Goal: Task Accomplishment & Management: Complete application form

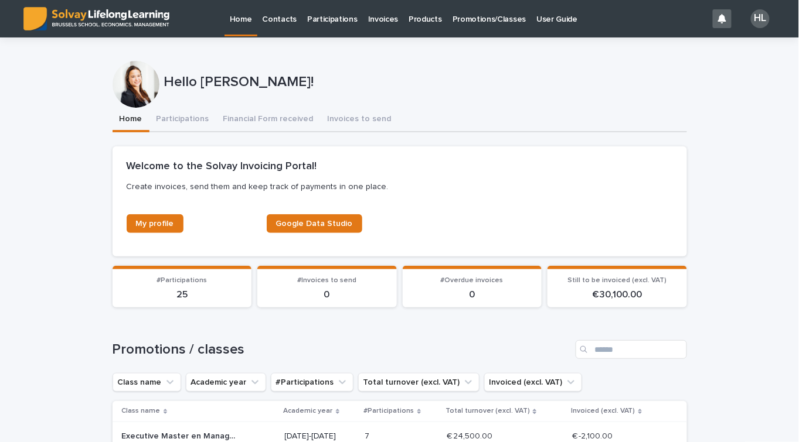
click at [499, 13] on p "Promotions/Classes" at bounding box center [488, 12] width 73 height 25
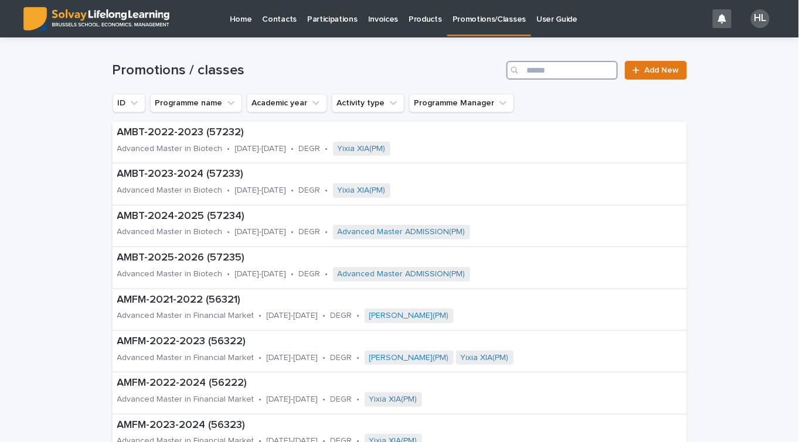
click at [553, 69] on input "Search" at bounding box center [561, 70] width 111 height 19
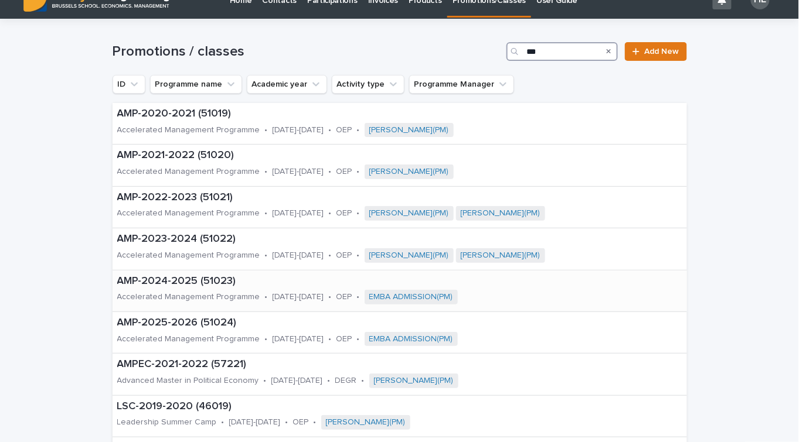
scroll to position [22, 0]
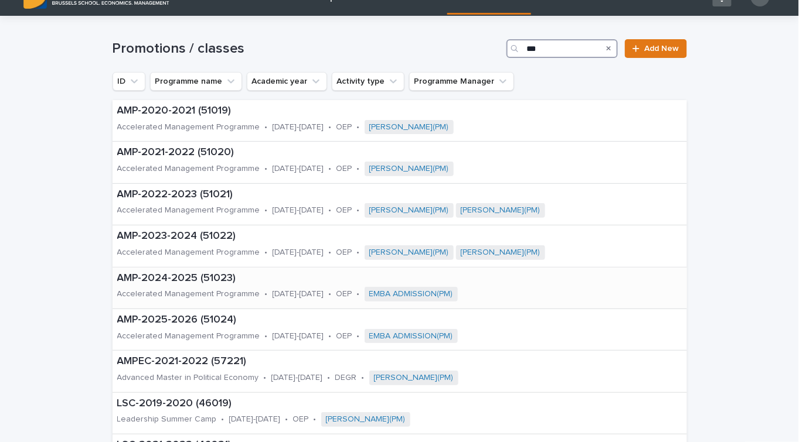
type input "***"
click at [206, 327] on div "AMP-2025-2026 (51024) Accelerated Management Programme • [DATE]-[DATE] • OEP • …" at bounding box center [348, 329] width 472 height 41
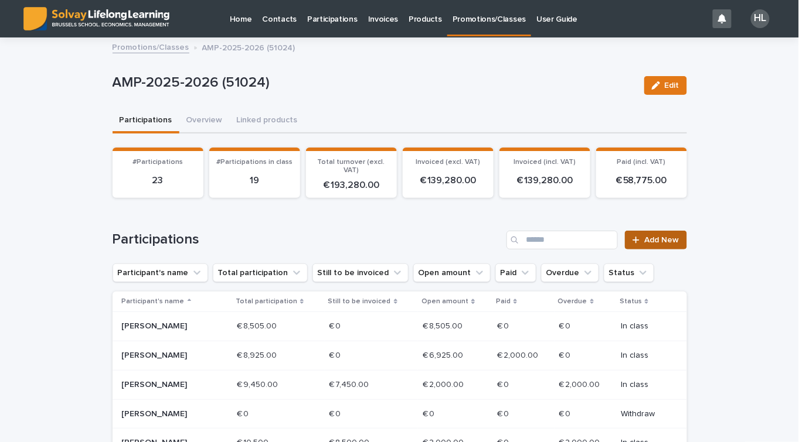
click at [660, 243] on span "Add New" at bounding box center [661, 240] width 35 height 8
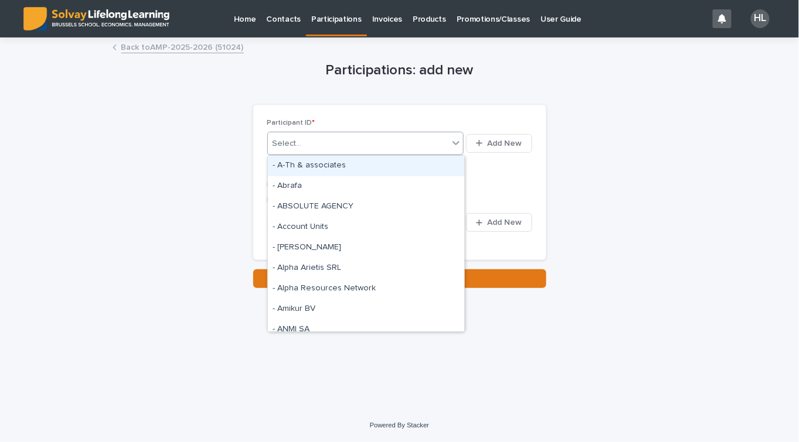
click at [407, 145] on div "Select..." at bounding box center [358, 143] width 181 height 19
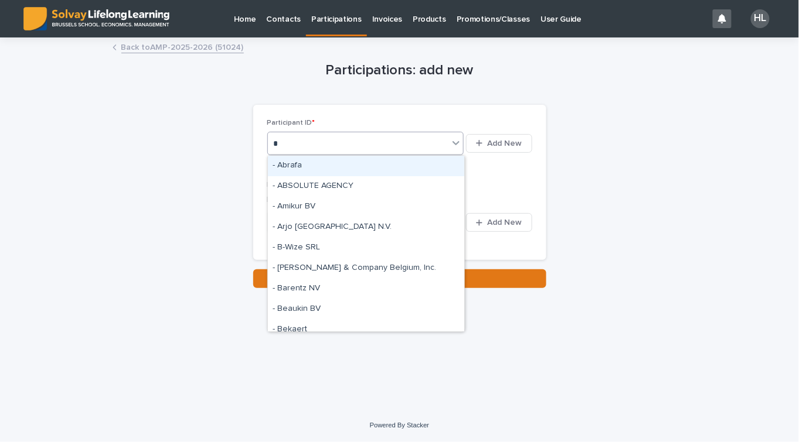
drag, startPoint x: 407, startPoint y: 145, endPoint x: 411, endPoint y: 136, distance: 9.5
click at [411, 136] on div "* b" at bounding box center [358, 143] width 181 height 19
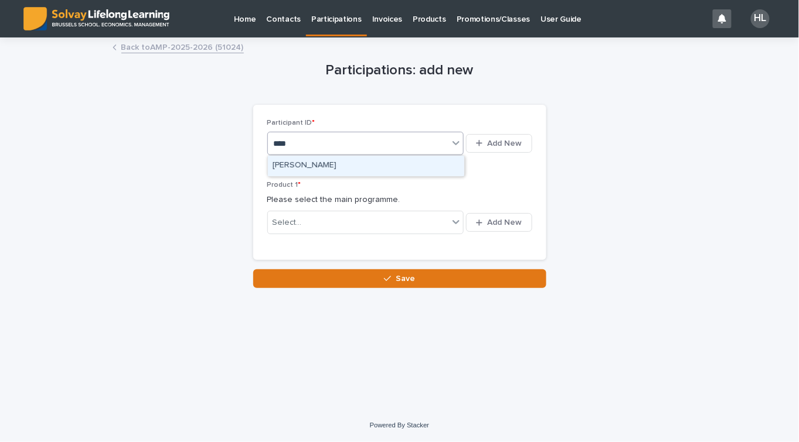
type input "*****"
click at [356, 167] on div "[PERSON_NAME]" at bounding box center [366, 166] width 196 height 21
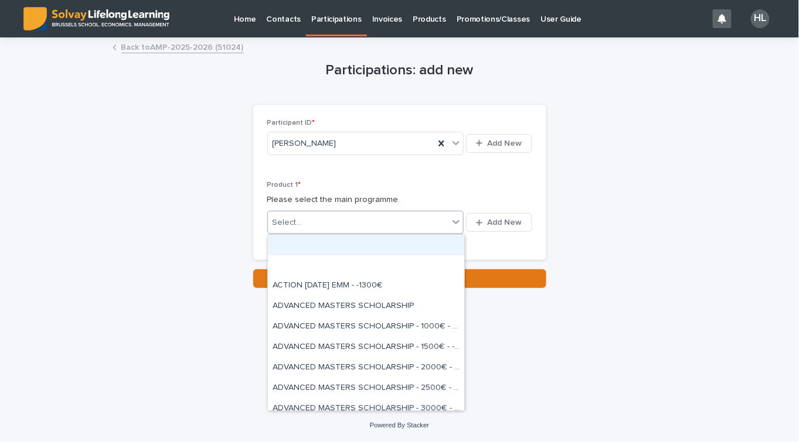
click at [321, 224] on div "Select..." at bounding box center [358, 222] width 181 height 19
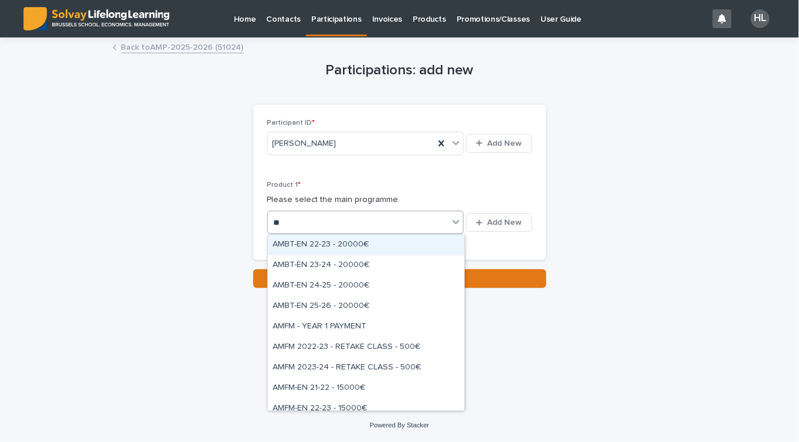
type input "***"
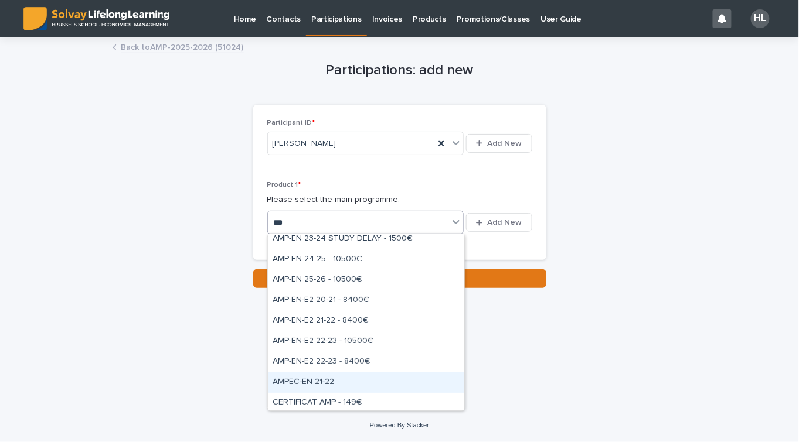
scroll to position [46, 0]
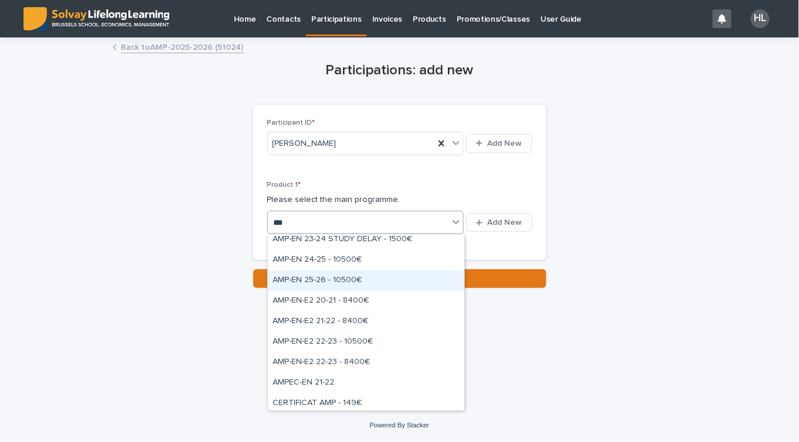
click at [354, 287] on div "AMP-EN 25-26 - 10500€" at bounding box center [366, 281] width 196 height 21
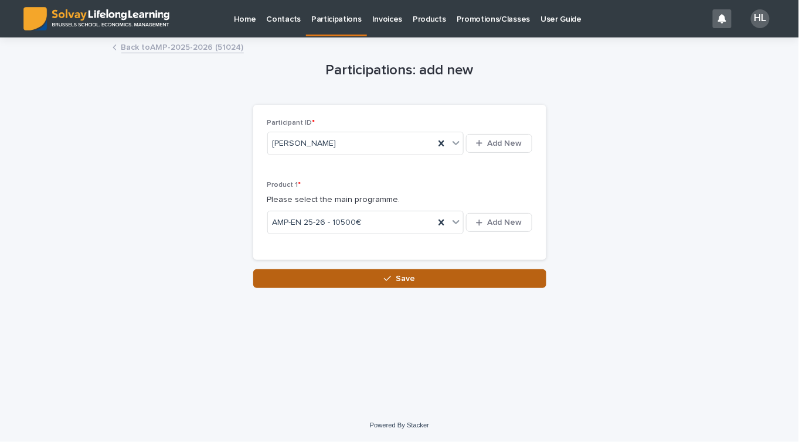
click at [360, 283] on button "Save" at bounding box center [399, 279] width 293 height 19
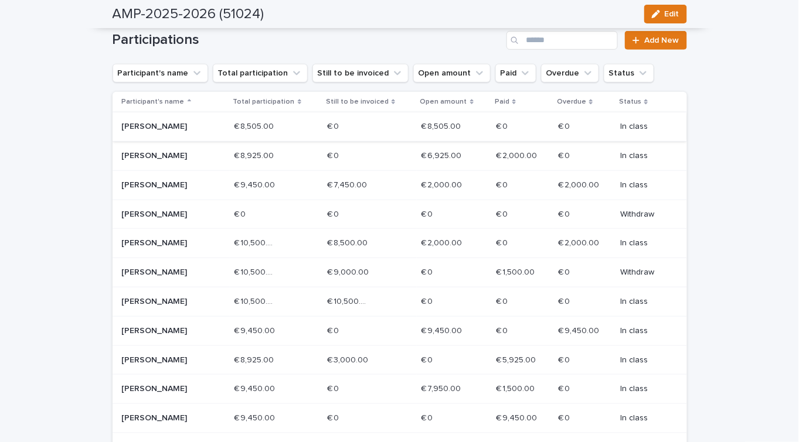
scroll to position [200, 0]
click at [264, 305] on p "€ 9,450.00" at bounding box center [258, 300] width 43 height 12
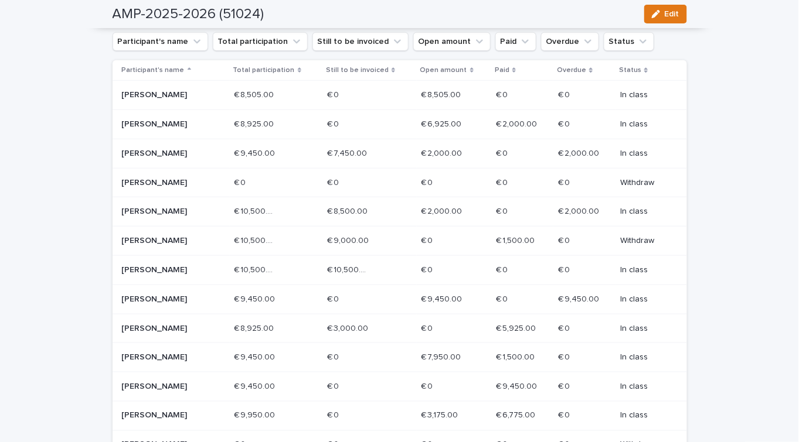
scroll to position [408, 0]
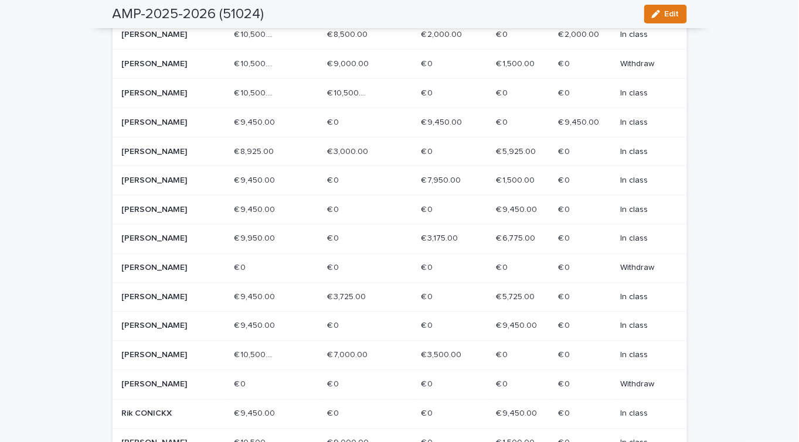
click at [255, 98] on p "€ 10,500.00" at bounding box center [256, 92] width 44 height 12
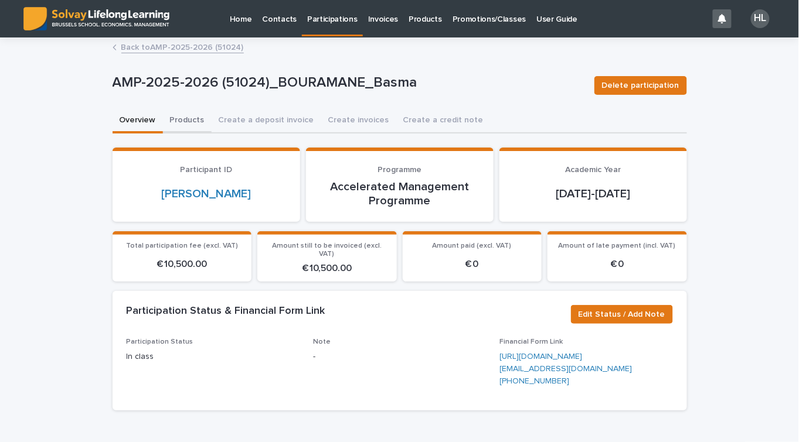
click at [180, 120] on button "Products" at bounding box center [187, 121] width 49 height 25
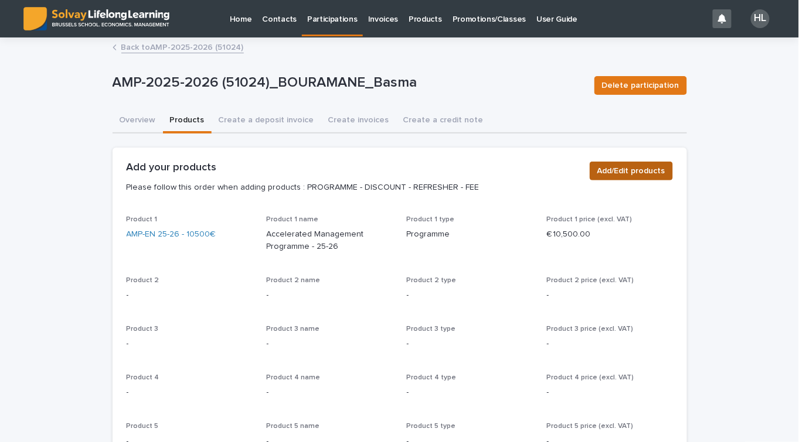
click at [625, 170] on span "Add/Edit products" at bounding box center [631, 171] width 68 height 12
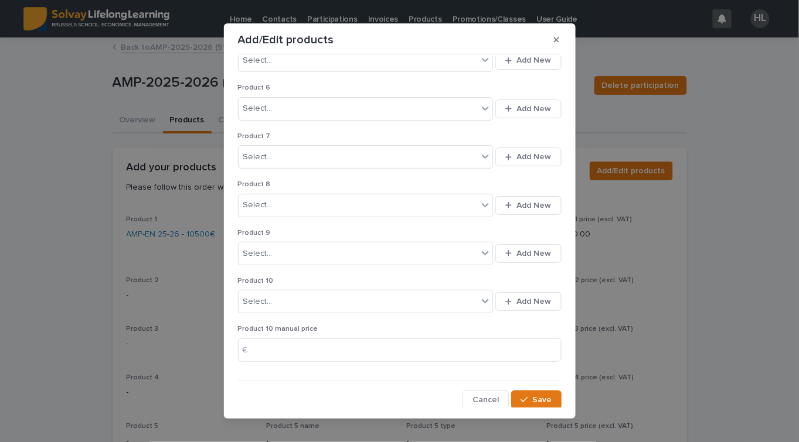
scroll to position [11, 0]
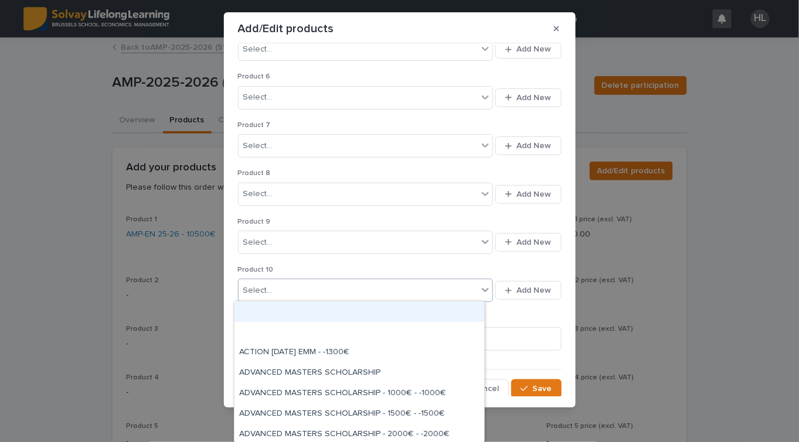
click at [304, 290] on div "Select..." at bounding box center [358, 290] width 240 height 19
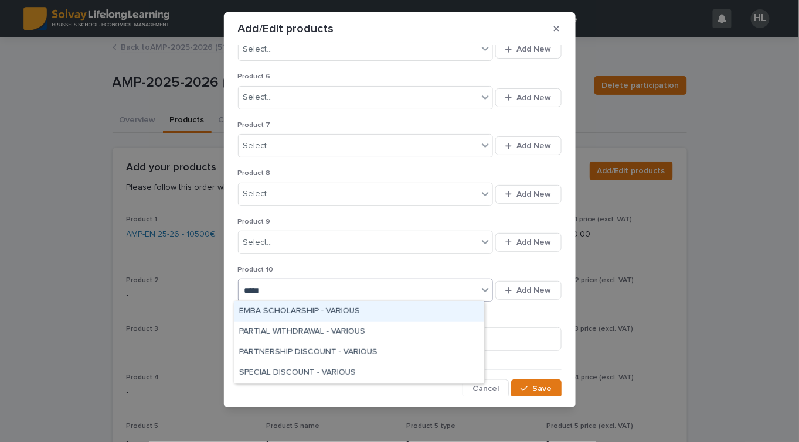
type input "******"
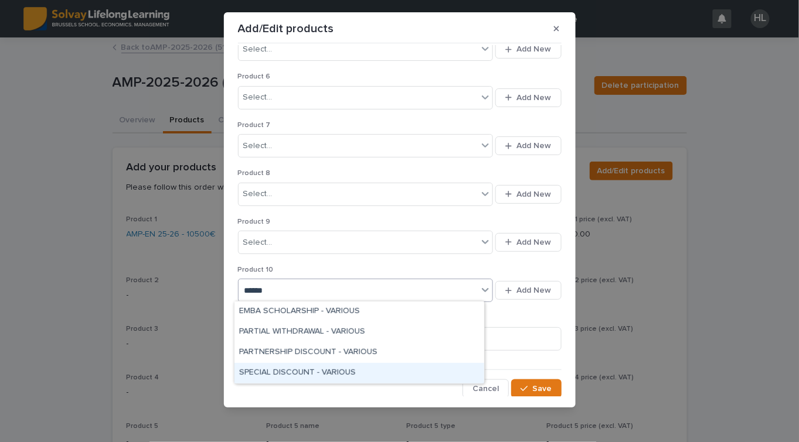
drag, startPoint x: 304, startPoint y: 340, endPoint x: 306, endPoint y: 366, distance: 25.9
click at [306, 366] on div "SPECIAL DISCOUNT - VARIOUS" at bounding box center [359, 373] width 250 height 21
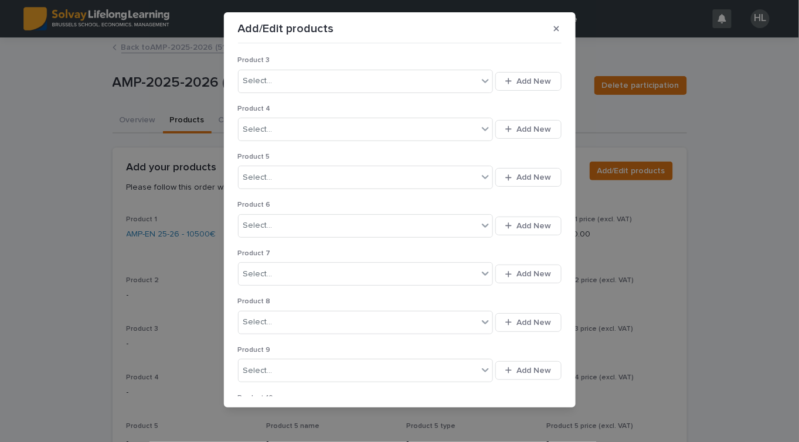
scroll to position [272, 0]
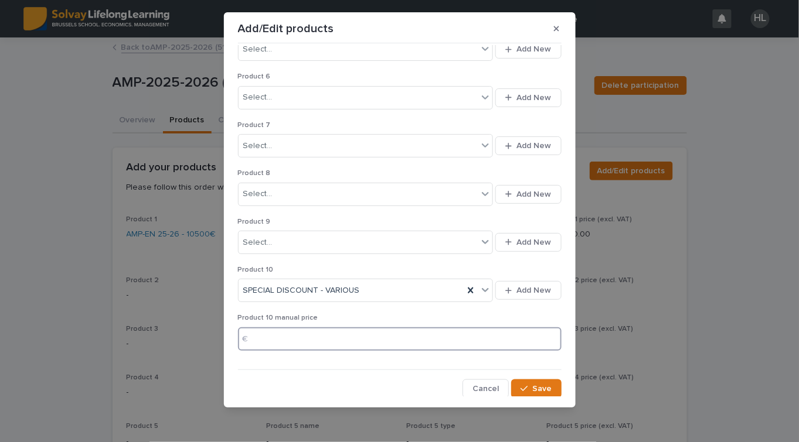
click at [304, 342] on input at bounding box center [399, 339] width 323 height 23
type input "*****"
click at [520, 387] on icon "button" at bounding box center [523, 389] width 7 height 8
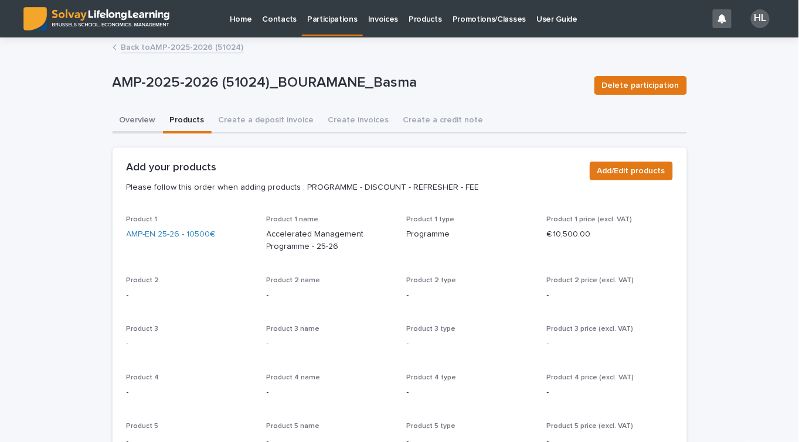
click at [140, 119] on button "Overview" at bounding box center [137, 121] width 50 height 25
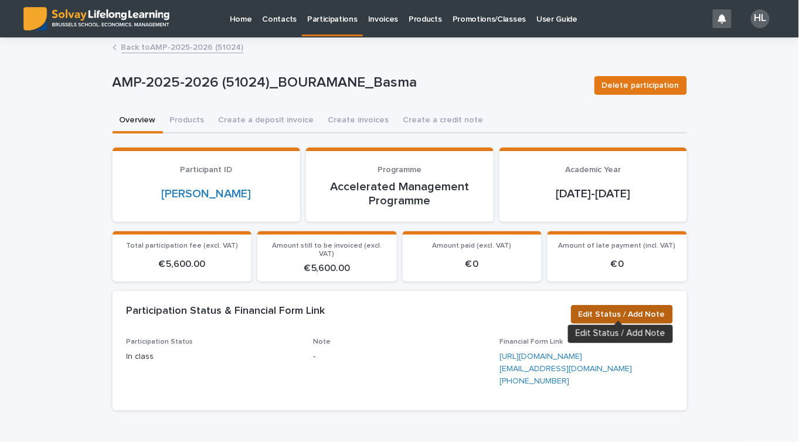
click at [603, 309] on span "Edit Status / Add Note" at bounding box center [621, 315] width 87 height 12
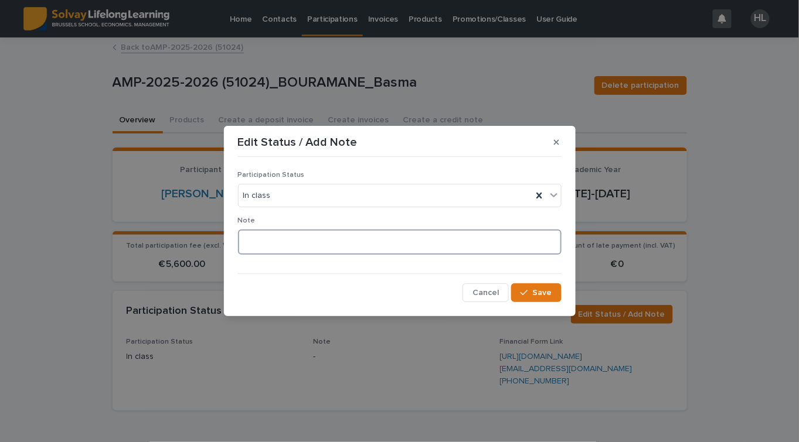
click at [287, 231] on textarea at bounding box center [399, 242] width 323 height 25
type textarea "**********"
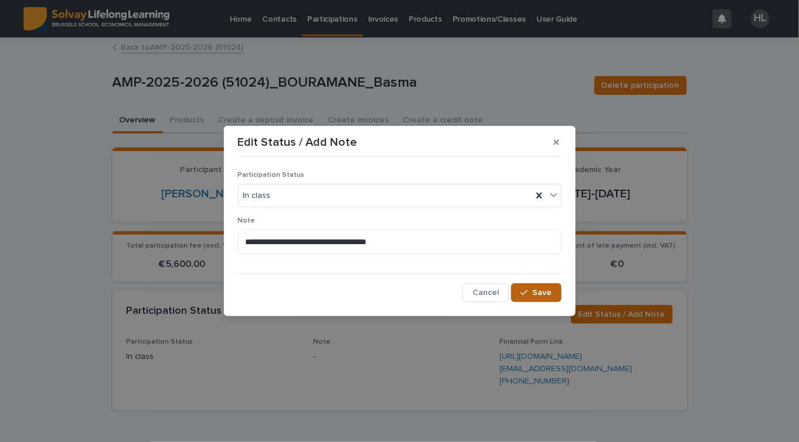
click at [532, 291] on div "button" at bounding box center [526, 293] width 12 height 8
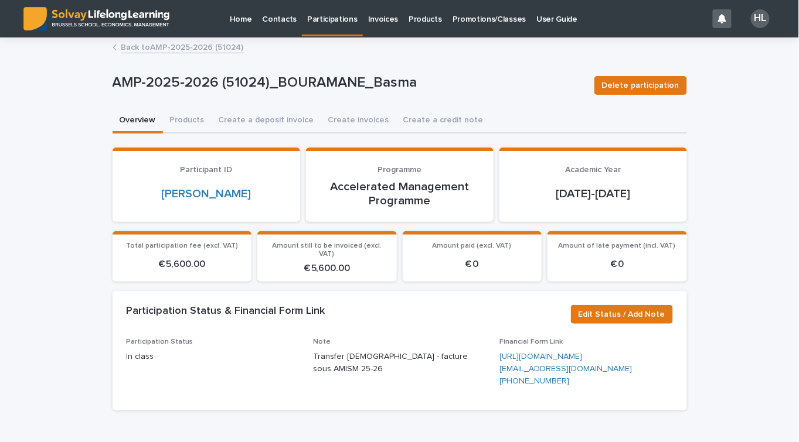
click at [134, 42] on link "Back to AMP-2025-2026 (51024)" at bounding box center [182, 46] width 122 height 13
